Goal: Information Seeking & Learning: Learn about a topic

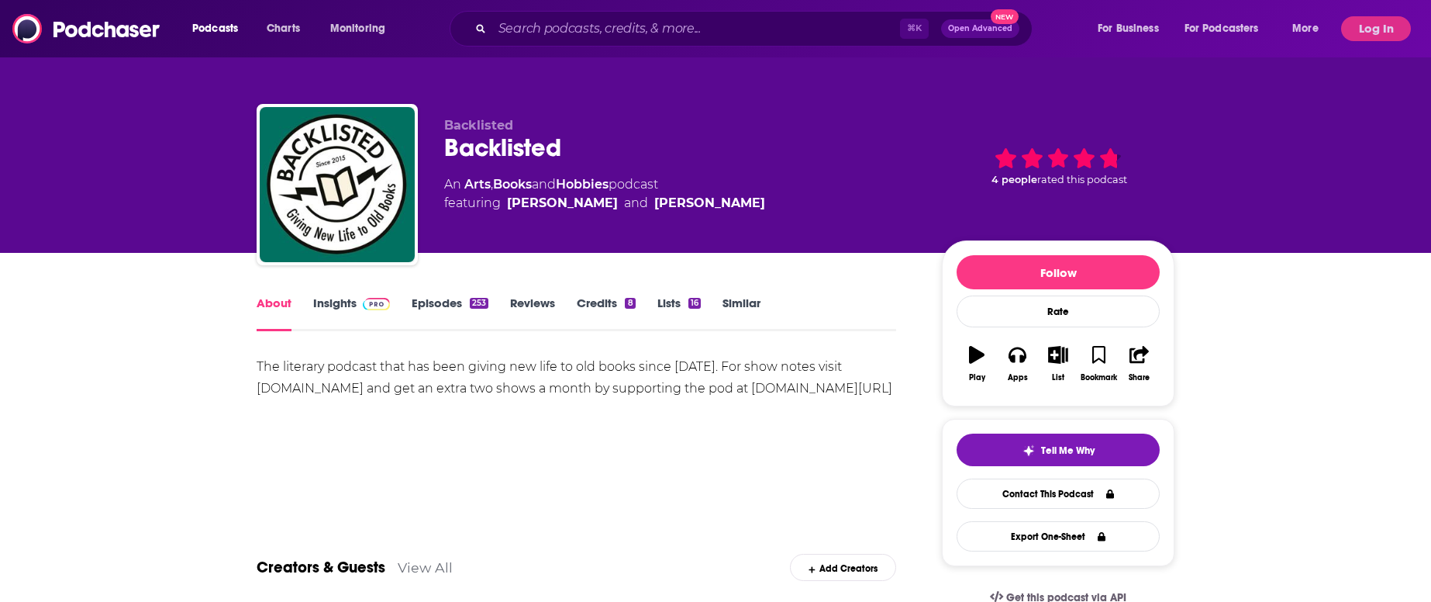
click at [317, 302] on link "Insights" at bounding box center [351, 313] width 77 height 36
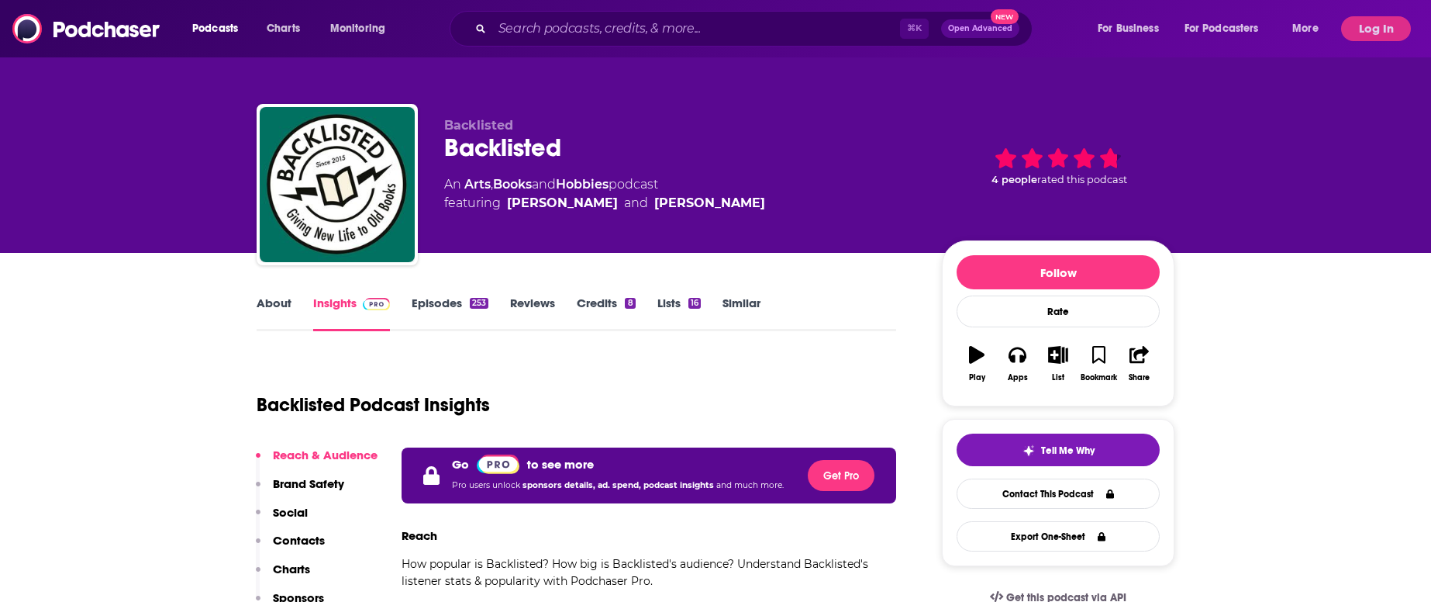
click at [433, 305] on link "Episodes 253" at bounding box center [450, 313] width 77 height 36
